Goal: Task Accomplishment & Management: Use online tool/utility

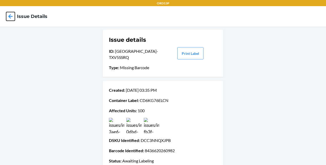
click at [9, 18] on icon at bounding box center [10, 16] width 9 height 9
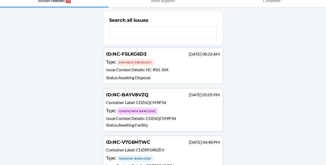
scroll to position [28, 0]
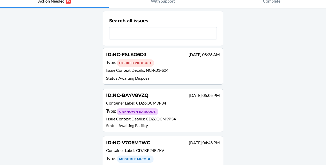
click at [150, 74] on div "ID : NC-FSLKG6D3 [DATE] 08:26 AM Type : Expired Product Issue Context Details :…" at bounding box center [163, 66] width 114 height 30
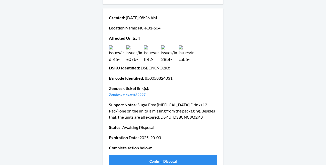
scroll to position [67, 0]
click at [117, 54] on img at bounding box center [116, 52] width 15 height 15
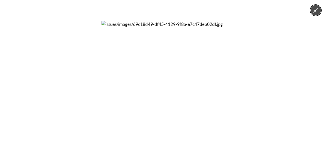
click at [260, 126] on div at bounding box center [163, 82] width 326 height 165
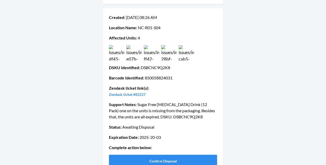
click at [189, 63] on div "Created : [DATE] 08:26 AM Location Name : [GEOGRAPHIC_DATA]-R01-S04 Affected Un…" at bounding box center [163, 90] width 108 height 157
click at [187, 57] on img at bounding box center [186, 52] width 15 height 15
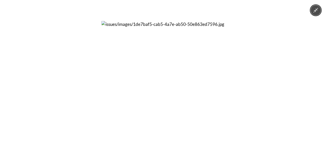
click at [94, 85] on div at bounding box center [163, 82] width 326 height 165
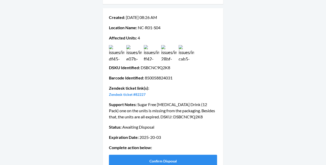
scroll to position [78, 0]
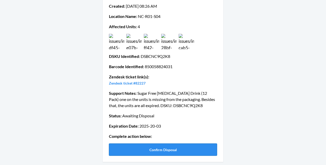
click at [180, 150] on button "Confirm Disposal" at bounding box center [163, 149] width 108 height 12
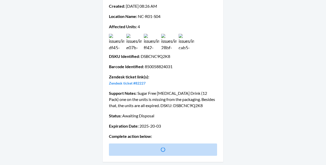
scroll to position [0, 0]
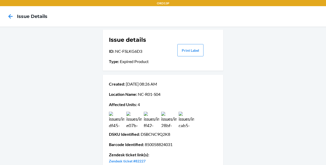
click at [139, 94] on p "Location Name : [GEOGRAPHIC_DATA]-R01-S04" at bounding box center [163, 94] width 108 height 6
drag, startPoint x: 139, startPoint y: 94, endPoint x: 146, endPoint y: 94, distance: 6.2
click at [146, 94] on p "Location Name : [GEOGRAPHIC_DATA]-R01-S04" at bounding box center [163, 94] width 108 height 6
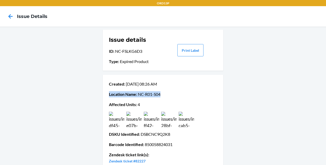
click at [146, 94] on p "Location Name : [GEOGRAPHIC_DATA]-R01-S04" at bounding box center [163, 94] width 108 height 6
drag, startPoint x: 146, startPoint y: 94, endPoint x: 134, endPoint y: 95, distance: 11.5
click at [134, 95] on span "Location Name :" at bounding box center [123, 94] width 28 height 5
click at [136, 94] on p "Location Name : [GEOGRAPHIC_DATA]-R01-S04" at bounding box center [163, 94] width 108 height 6
drag, startPoint x: 136, startPoint y: 94, endPoint x: 159, endPoint y: 97, distance: 23.5
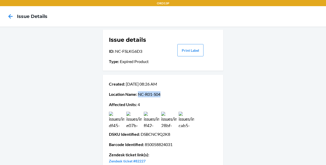
click at [159, 97] on div "Created : [DATE] 08:26 AM Location Name : [GEOGRAPHIC_DATA]-R01-S04 Affected Un…" at bounding box center [163, 146] width 108 height 134
copy p "NC-R01-S04"
click at [154, 135] on p "DSKU Identified : DSBCNC9Q2K8" at bounding box center [163, 134] width 108 height 6
copy p "DSBCNC9Q2K8"
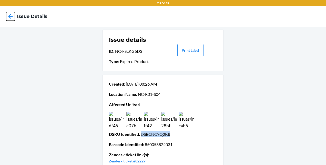
click at [13, 16] on icon at bounding box center [10, 16] width 9 height 9
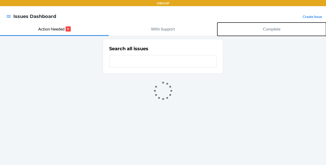
click at [269, 32] on p "Complete" at bounding box center [271, 29] width 17 height 6
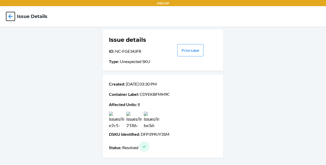
click at [9, 16] on icon at bounding box center [10, 16] width 4 height 4
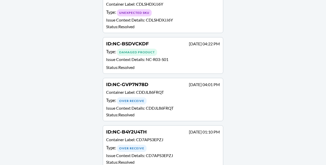
scroll to position [360, 0]
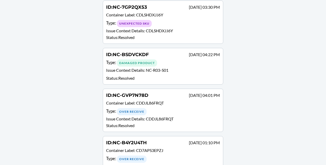
click at [162, 75] on p "Status : Resolved" at bounding box center [163, 78] width 114 height 6
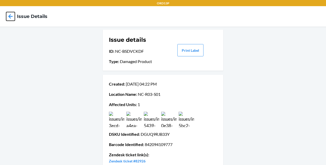
click at [8, 16] on icon at bounding box center [10, 16] width 9 height 9
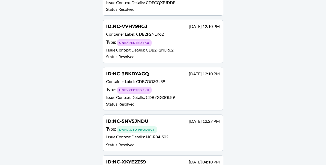
scroll to position [1678, 0]
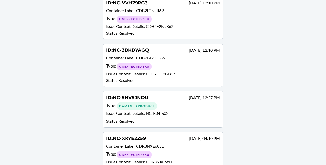
click at [132, 94] on div "ID : NC-5NV5JNDU Sep 13 12:27 PM Type : Damaged Product Issue Context Details :…" at bounding box center [163, 109] width 114 height 30
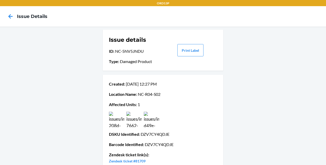
click at [132, 123] on img at bounding box center [133, 119] width 15 height 15
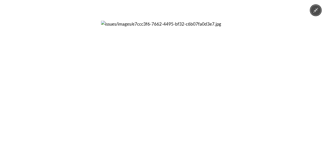
drag, startPoint x: 65, startPoint y: 104, endPoint x: 36, endPoint y: 118, distance: 32.8
click at [36, 118] on div at bounding box center [163, 82] width 326 height 165
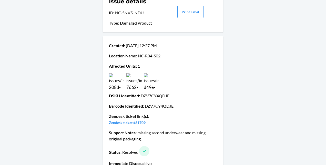
scroll to position [49, 0]
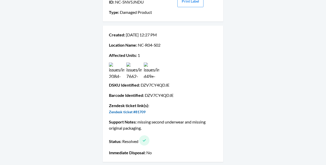
click at [127, 113] on link "Zendesk ticket #81709" at bounding box center [127, 112] width 37 height 4
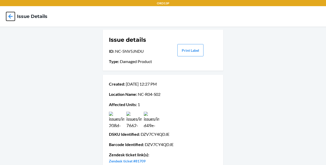
click at [8, 16] on icon at bounding box center [10, 16] width 9 height 9
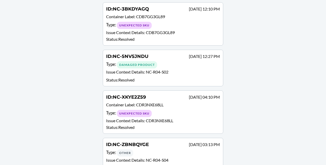
scroll to position [1720, 0]
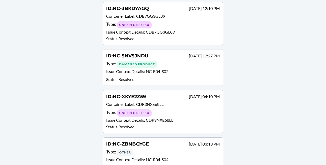
drag, startPoint x: 176, startPoint y: 64, endPoint x: 165, endPoint y: 61, distance: 11.1
click at [165, 76] on p "Status : Resolved" at bounding box center [163, 79] width 114 height 6
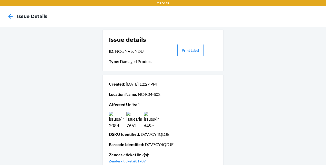
click at [130, 122] on img at bounding box center [133, 119] width 15 height 15
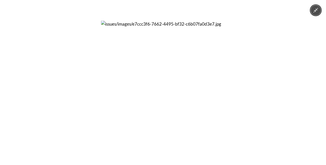
click at [46, 56] on div at bounding box center [163, 82] width 326 height 165
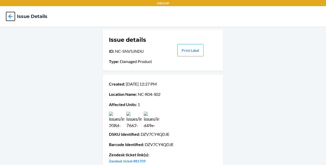
click at [9, 18] on icon at bounding box center [10, 16] width 9 height 9
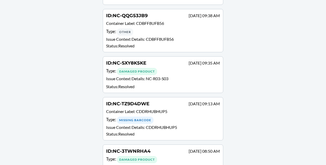
scroll to position [2024, 0]
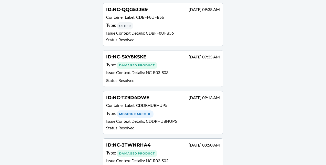
drag, startPoint x: 170, startPoint y: 55, endPoint x: 145, endPoint y: 57, distance: 25.2
click at [145, 69] on p "Issue Context Details : NC-R03-S03" at bounding box center [163, 72] width 114 height 7
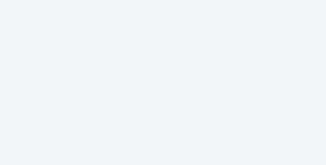
click icon
drag, startPoint x: 56, startPoint y: 28, endPoint x: 50, endPoint y: 28, distance: 6.2
click p "Action Needed"
click span "NC-R01-S02"
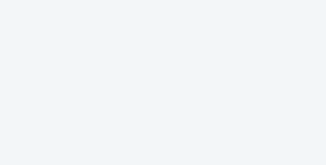
click img
click div
click img
click div
click img
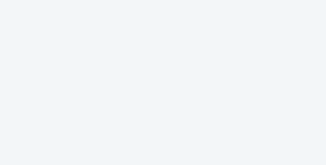
click div
click img
click div
click div "Created : Sep 03 12:17 PM Location Name : NC-R01-S02 Affected Units : 1 DSKU Id…"
click img
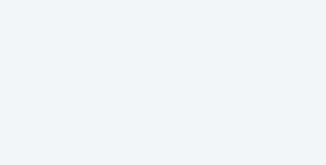
click div
click img
click div
click icon
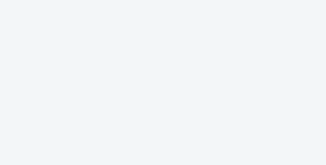
click button "Complete"
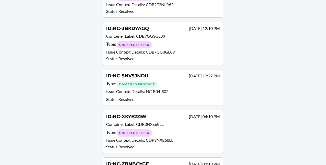
scroll to position [1700, 0]
click at [171, 88] on p "Issue Context Details : NC-R04-S02" at bounding box center [163, 91] width 114 height 7
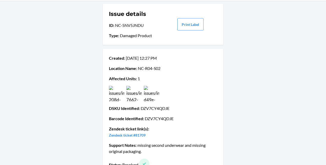
scroll to position [27, 0]
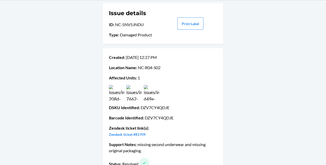
click at [113, 91] on img at bounding box center [116, 92] width 15 height 15
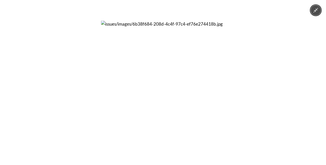
click at [283, 88] on div at bounding box center [163, 82] width 326 height 165
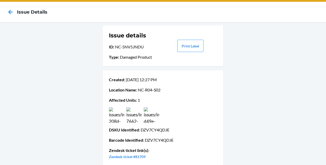
scroll to position [4, 0]
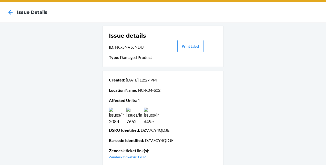
drag, startPoint x: 8, startPoint y: 11, endPoint x: 24, endPoint y: 8, distance: 16.2
click at [24, 8] on nav "Issue details" at bounding box center [163, 12] width 326 height 20
click at [12, 12] on icon at bounding box center [10, 12] width 9 height 9
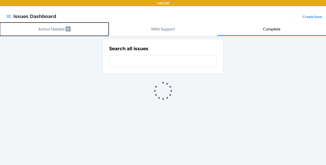
click at [61, 33] on button "Action Needed 0" at bounding box center [54, 29] width 109 height 13
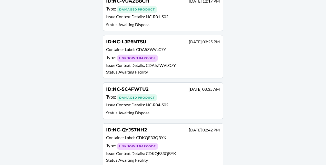
scroll to position [452, 0]
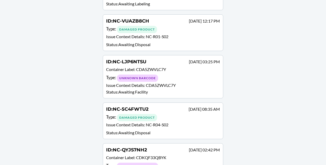
click at [141, 122] on p "Issue Context Details : NC-R04-S02" at bounding box center [163, 125] width 114 height 7
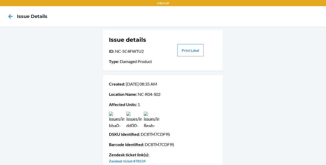
click at [141, 105] on p "Affected Units : 1" at bounding box center [163, 104] width 108 height 6
click at [113, 121] on img at bounding box center [116, 119] width 15 height 15
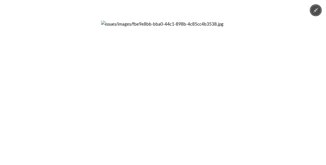
click at [260, 84] on div at bounding box center [163, 82] width 326 height 165
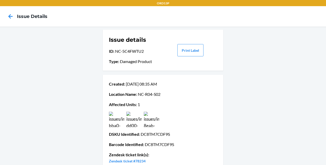
click at [144, 121] on img at bounding box center [151, 119] width 15 height 15
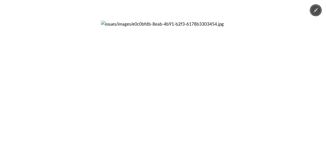
click at [271, 112] on div at bounding box center [163, 82] width 326 height 165
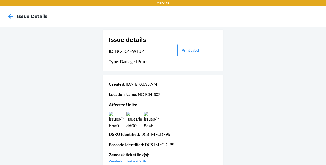
click at [132, 123] on img at bounding box center [133, 119] width 15 height 15
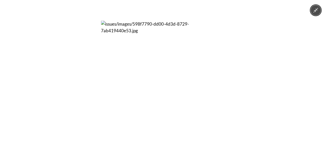
click at [287, 108] on div at bounding box center [163, 82] width 326 height 165
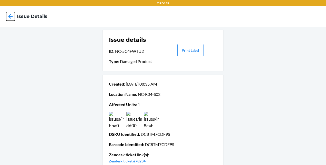
click at [14, 17] on icon at bounding box center [10, 16] width 9 height 9
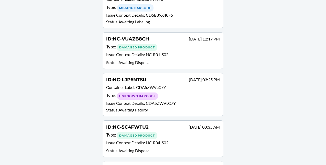
scroll to position [406, 0]
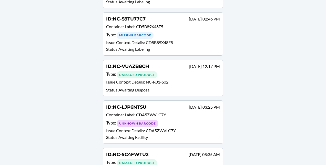
click at [169, 79] on p "Issue Context Details : NC-R01-S02" at bounding box center [163, 82] width 114 height 7
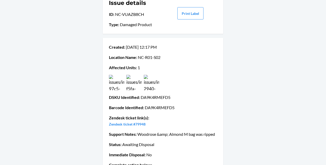
scroll to position [37, 0]
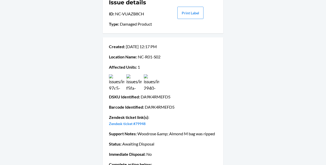
click at [128, 14] on p "ID : NC-VUAZB8CH" at bounding box center [136, 14] width 54 height 6
drag, startPoint x: 128, startPoint y: 14, endPoint x: 113, endPoint y: 14, distance: 14.9
click at [113, 14] on p "ID : NC-VUAZB8CH" at bounding box center [136, 14] width 54 height 6
drag, startPoint x: 115, startPoint y: 14, endPoint x: 144, endPoint y: 14, distance: 29.5
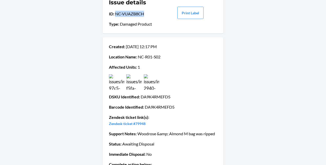
click at [144, 14] on p "ID : NC-VUAZB8CH" at bounding box center [136, 14] width 54 height 6
copy p "NC-VUAZB8CH"
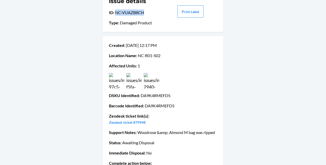
scroll to position [39, 0]
click at [118, 85] on img at bounding box center [116, 80] width 15 height 15
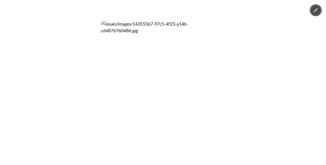
click at [246, 105] on div at bounding box center [163, 82] width 326 height 165
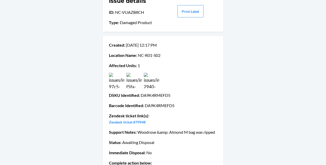
click at [135, 81] on img at bounding box center [133, 80] width 15 height 15
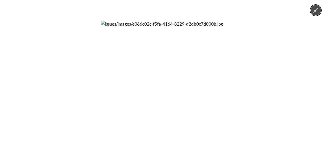
click at [247, 92] on div at bounding box center [163, 82] width 326 height 165
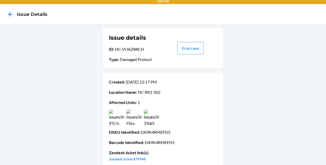
scroll to position [2, 0]
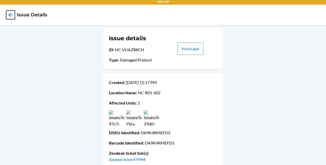
click at [11, 15] on icon at bounding box center [10, 15] width 9 height 9
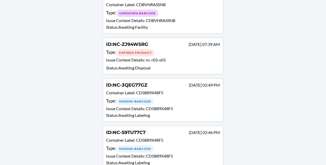
scroll to position [293, 0]
click at [151, 49] on div "Expired Product" at bounding box center [135, 52] width 37 height 7
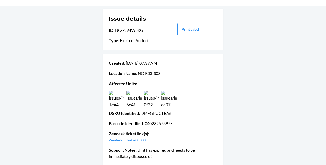
scroll to position [22, 0]
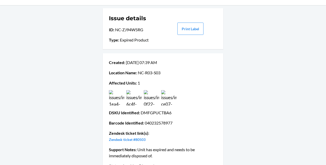
click at [115, 104] on img at bounding box center [116, 97] width 15 height 15
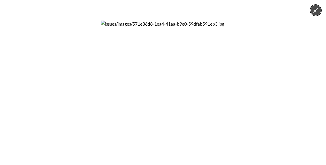
click at [76, 126] on div at bounding box center [163, 82] width 326 height 165
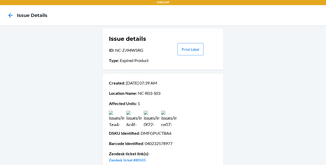
scroll to position [0, 0]
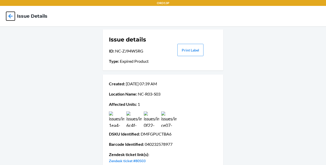
click at [11, 17] on icon at bounding box center [10, 16] width 9 height 9
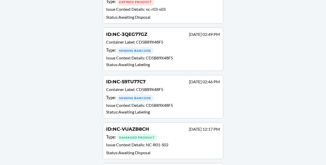
scroll to position [346, 0]
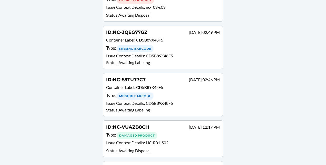
click at [170, 148] on p "Status : Awaiting Disposal" at bounding box center [163, 151] width 114 height 6
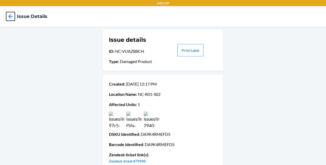
click at [9, 15] on icon at bounding box center [10, 16] width 4 height 4
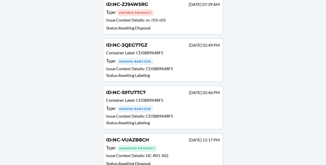
scroll to position [333, 0]
click at [147, 113] on span "CD5B89X48F5" at bounding box center [159, 115] width 27 height 5
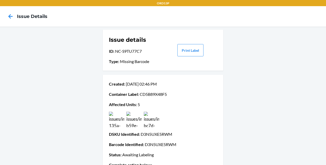
click at [4, 16] on div at bounding box center [10, 16] width 13 height 13
click at [7, 16] on icon at bounding box center [10, 16] width 9 height 9
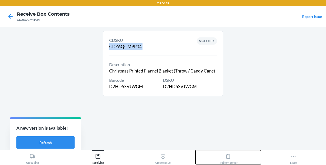
click at [241, 162] on button "Problem Solver" at bounding box center [228, 157] width 65 height 14
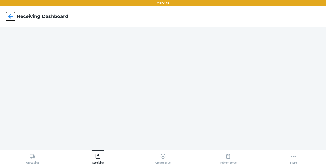
click at [11, 17] on icon at bounding box center [10, 16] width 9 height 9
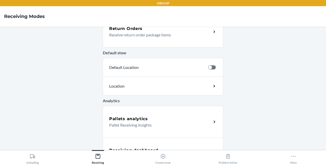
scroll to position [192, 0]
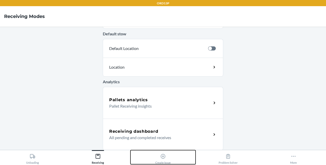
click at [168, 157] on div "Create Issue" at bounding box center [162, 157] width 15 height 13
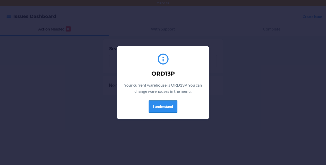
click at [161, 107] on button "I understand" at bounding box center [163, 106] width 29 height 12
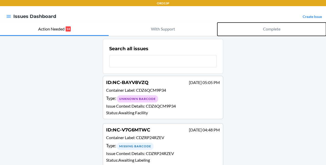
click at [275, 34] on button "Complete" at bounding box center [271, 29] width 109 height 13
click at [257, 32] on button "Complete" at bounding box center [271, 29] width 109 height 13
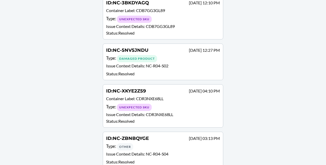
scroll to position [1725, 0]
click at [167, 71] on p "Status : Resolved" at bounding box center [163, 74] width 114 height 6
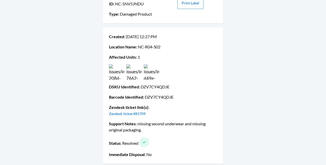
scroll to position [49, 0]
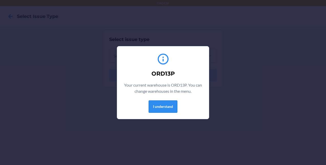
click at [162, 110] on button "I understand" at bounding box center [163, 106] width 29 height 12
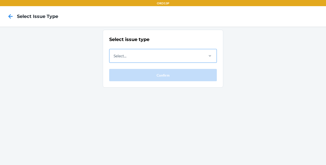
click at [141, 58] on div "Select..." at bounding box center [156, 55] width 94 height 13
click at [114, 58] on input "Select..." at bounding box center [114, 56] width 1 height 6
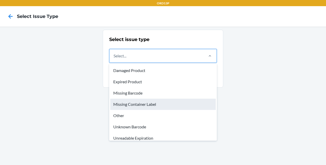
scroll to position [15, 0]
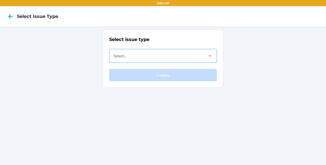
drag, startPoint x: 159, startPoint y: 87, endPoint x: 136, endPoint y: 51, distance: 42.9
click at [136, 51] on div "Select..." at bounding box center [156, 55] width 94 height 13
click at [114, 53] on input "Select..." at bounding box center [114, 56] width 1 height 6
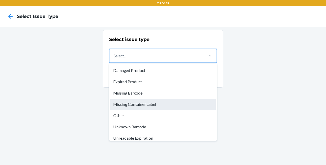
click at [136, 102] on div "Missing Container Label" at bounding box center [163, 104] width 106 height 11
click at [114, 59] on input "option Missing Container Label focused, 4 of 8. 8 results available. Use Up and…" at bounding box center [114, 56] width 1 height 6
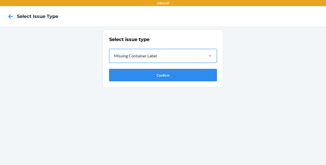
click at [159, 77] on button "Confirm" at bounding box center [163, 75] width 108 height 12
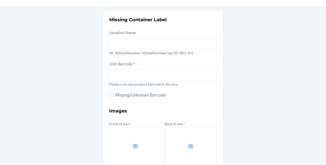
scroll to position [20, 0]
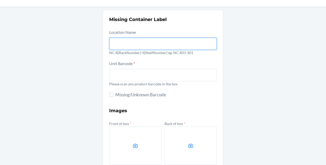
click at [133, 46] on input "text" at bounding box center [163, 44] width 108 height 12
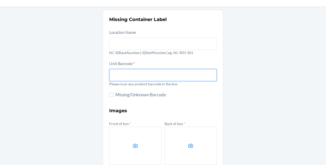
click at [129, 77] on input "text" at bounding box center [163, 75] width 108 height 12
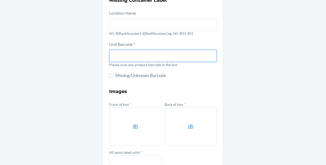
scroll to position [40, 0]
type input "810148461805"
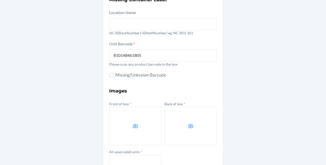
click at [133, 121] on label at bounding box center [135, 126] width 52 height 38
click at [0, 0] on input "file" at bounding box center [0, 0] width 0 height 0
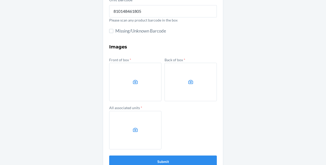
scroll to position [84, 0]
drag, startPoint x: 192, startPoint y: 52, endPoint x: 150, endPoint y: 43, distance: 42.9
click at [150, 43] on form "Location Name [GEOGRAPHIC_DATA]-R{RackNumber}-S{ShelfNumber} eg. NC-R01-S01 Uni…" at bounding box center [163, 66] width 108 height 203
click at [150, 43] on h3 "Images" at bounding box center [163, 46] width 108 height 7
click at [135, 78] on label at bounding box center [135, 82] width 52 height 38
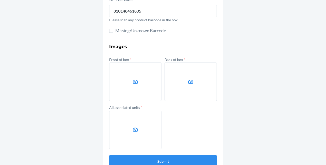
click at [0, 0] on input "file" at bounding box center [0, 0] width 0 height 0
click at [180, 80] on label at bounding box center [190, 82] width 52 height 38
click at [0, 0] on input "file" at bounding box center [0, 0] width 0 height 0
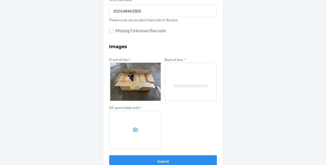
click at [132, 122] on label at bounding box center [135, 130] width 52 height 38
click at [0, 0] on input "file" at bounding box center [0, 0] width 0 height 0
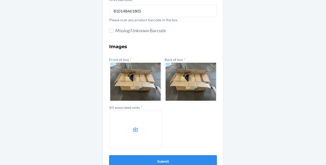
click at [153, 157] on button "Submit" at bounding box center [163, 161] width 108 height 12
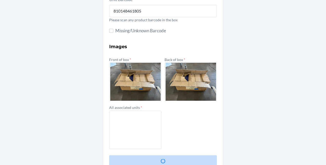
scroll to position [0, 0]
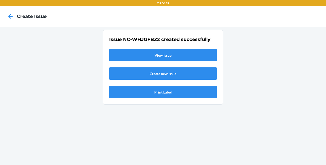
click at [173, 51] on link "View Issue" at bounding box center [163, 55] width 108 height 12
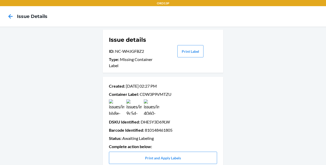
scroll to position [25, 0]
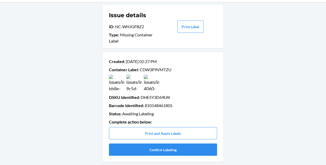
drag, startPoint x: 148, startPoint y: 95, endPoint x: 88, endPoint y: 77, distance: 62.6
click at [88, 77] on div "Issue details ID : NC-WHJGFBZ2 Type : Missing Container Label Print Label Creat…" at bounding box center [163, 83] width 326 height 163
drag, startPoint x: 147, startPoint y: 69, endPoint x: 137, endPoint y: 69, distance: 10.0
click at [137, 69] on p "Container Label : CDW3P9VMTZU" at bounding box center [163, 70] width 108 height 6
drag, startPoint x: 137, startPoint y: 69, endPoint x: 176, endPoint y: 68, distance: 39.0
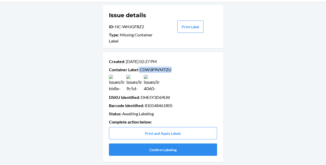
click at [176, 68] on p "Container Label : CDW3P9VMTZU" at bounding box center [163, 70] width 108 height 6
copy p "CDW3P9VMTZU"
click at [165, 67] on p "Container Label : CDW3P9VMTZU" at bounding box center [163, 70] width 108 height 6
click at [184, 149] on button "Confirm Labeling" at bounding box center [163, 149] width 108 height 12
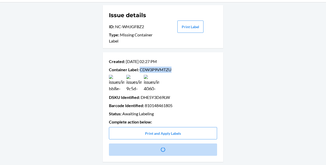
scroll to position [0, 0]
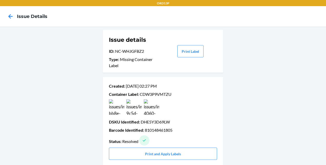
click at [157, 121] on p "DSKU Identified : DHE5Y3D69LW" at bounding box center [163, 122] width 108 height 6
drag, startPoint x: 160, startPoint y: 121, endPoint x: 151, endPoint y: 122, distance: 9.3
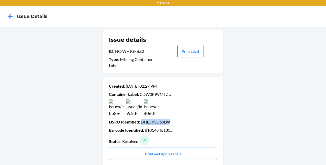
click at [151, 122] on p "DSKU Identified : DHE5Y3D69LW" at bounding box center [163, 122] width 108 height 6
copy p "DHE5Y3D69LW"
click at [86, 101] on div "Issue details ID : NC-WHJGFBZ2 Type : Missing Container Label Print Label Creat…" at bounding box center [163, 98] width 326 height 142
click at [88, 35] on div "Issue details ID : NC-WHJGFBZ2 Type : Missing Container Label Print Label Creat…" at bounding box center [163, 98] width 326 height 142
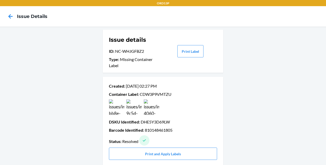
drag, startPoint x: 88, startPoint y: 35, endPoint x: 85, endPoint y: 51, distance: 16.1
click at [85, 51] on div "Issue details ID : NC-WHJGFBZ2 Type : Missing Container Label Print Label Creat…" at bounding box center [163, 98] width 326 height 142
click at [313, 43] on div "Issue details ID : NC-WHJGFBZ2 Type : Missing Container Label Print Label Creat…" at bounding box center [163, 98] width 326 height 142
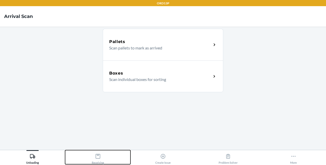
click at [97, 153] on div "Receiving" at bounding box center [98, 157] width 12 height 13
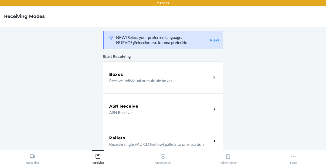
click at [150, 89] on div "Boxes Receive individual or multiple boxes" at bounding box center [163, 77] width 120 height 32
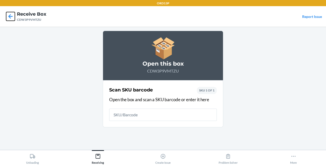
click at [6, 15] on icon at bounding box center [10, 16] width 9 height 9
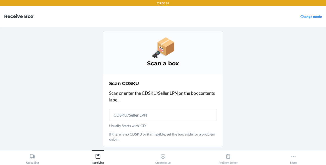
click at [132, 114] on input "Usually Starts with 'CD'" at bounding box center [163, 115] width 108 height 12
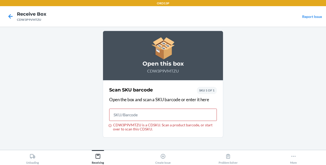
click at [153, 113] on input "CDW3P9VMTZU is a CDSKU. Scan a product barcode, or start over to scan this CDSK…" at bounding box center [163, 115] width 108 height 12
paste input "DHE5Y3D69LW"
type input "DHE5Y3D69LW"
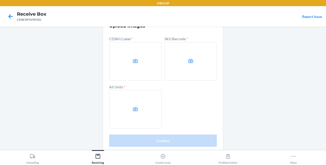
scroll to position [46, 0]
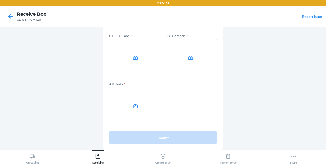
click at [129, 61] on label at bounding box center [135, 58] width 52 height 38
click at [0, 0] on input "file" at bounding box center [0, 0] width 0 height 0
click at [122, 56] on label at bounding box center [135, 58] width 52 height 38
click at [0, 0] on input "file" at bounding box center [0, 0] width 0 height 0
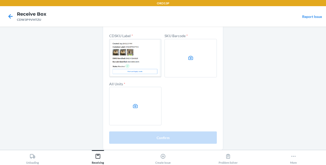
click at [133, 111] on label at bounding box center [135, 106] width 52 height 38
click at [0, 0] on input "file" at bounding box center [0, 0] width 0 height 0
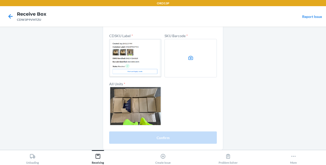
click at [188, 60] on icon at bounding box center [190, 58] width 5 height 4
click at [0, 0] on input "file" at bounding box center [0, 0] width 0 height 0
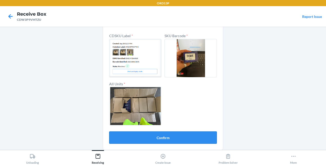
drag, startPoint x: 174, startPoint y: 137, endPoint x: 143, endPoint y: 142, distance: 30.8
click at [143, 142] on button "Confirm" at bounding box center [163, 137] width 108 height 12
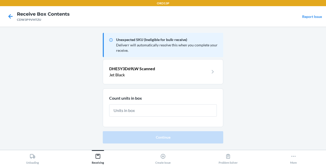
click at [159, 73] on p "Jet Black" at bounding box center [158, 75] width 99 height 6
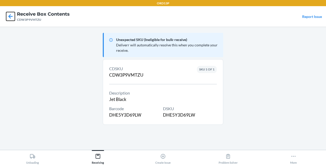
click at [9, 17] on icon at bounding box center [10, 16] width 4 height 4
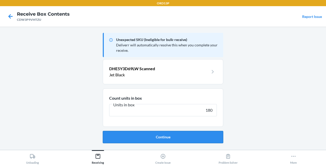
type input "180"
click at [165, 137] on button "Continue" at bounding box center [163, 137] width 120 height 12
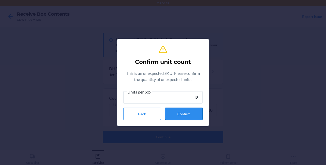
type input "1"
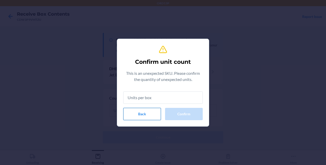
click at [137, 116] on button "Back" at bounding box center [142, 114] width 38 height 12
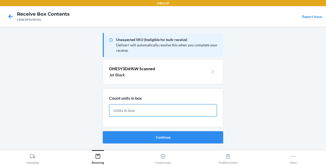
click at [150, 114] on input "text" at bounding box center [163, 110] width 108 height 12
type input "200"
click at [103, 131] on button "Continue" at bounding box center [163, 137] width 120 height 12
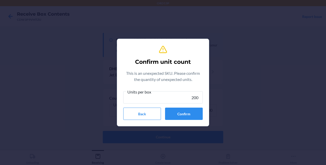
type input "200"
click at [190, 116] on button "Confirm" at bounding box center [184, 114] width 38 height 12
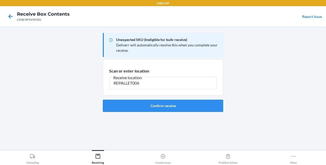
click at [154, 95] on section "Scan or enter location Receive location REPALLET006" at bounding box center [163, 77] width 120 height 36
click at [154, 84] on input "REPALLET006" at bounding box center [163, 83] width 108 height 12
type input "REPALLET001"
click at [167, 107] on button "Confirm receive" at bounding box center [163, 106] width 120 height 12
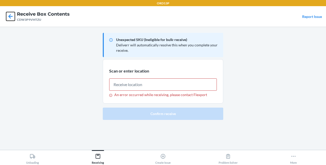
click at [12, 16] on icon at bounding box center [10, 16] width 4 height 4
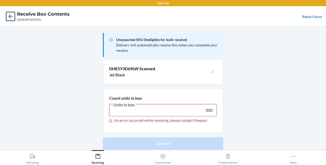
click at [12, 16] on icon at bounding box center [10, 16] width 4 height 4
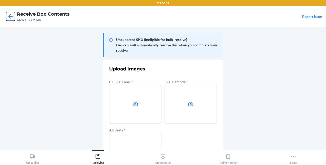
click at [12, 16] on icon at bounding box center [10, 16] width 4 height 4
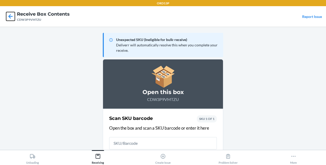
click at [11, 17] on icon at bounding box center [10, 16] width 9 height 9
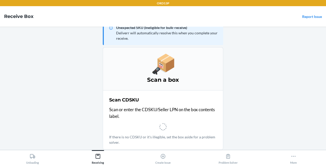
scroll to position [12, 0]
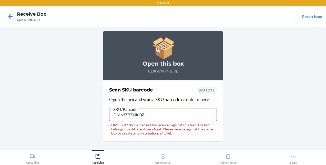
click at [213, 118] on input "DM63ZBZNKQZ" at bounding box center [163, 115] width 108 height 12
type input "D"
type input "DMU8G4Z5FJS"
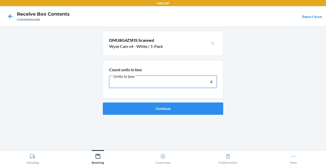
type input "40"
click button "Continue" at bounding box center [163, 108] width 120 height 12
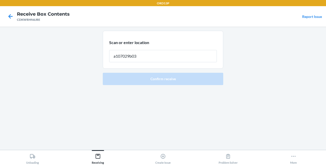
type input "a107029b03"
